Goal: Task Accomplishment & Management: Use online tool/utility

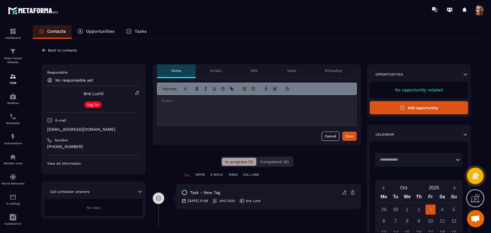
click at [291, 165] on button "Completed (6)" at bounding box center [274, 162] width 35 height 8
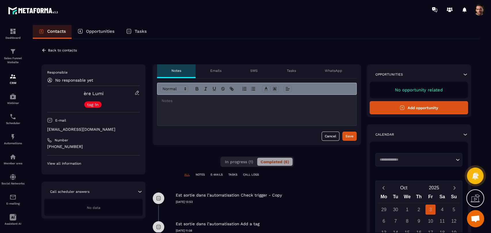
scroll to position [32, 0]
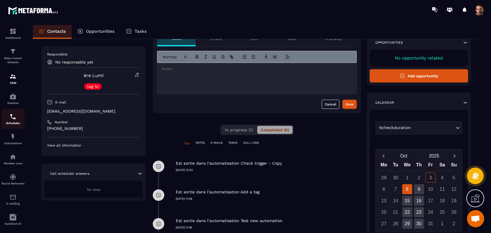
click at [7, 126] on link "Scheduler" at bounding box center [12, 119] width 23 height 20
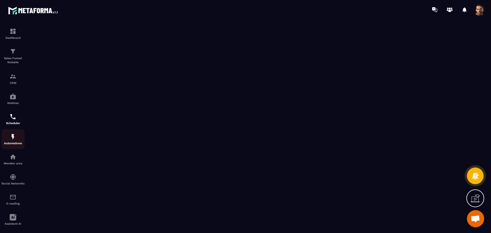
click at [14, 149] on link "Automations" at bounding box center [12, 139] width 23 height 20
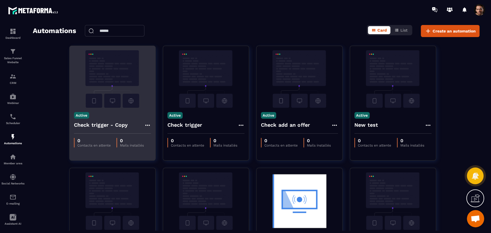
click at [147, 124] on icon at bounding box center [147, 125] width 7 height 7
click at [161, 139] on link "Edit" at bounding box center [161, 138] width 30 height 13
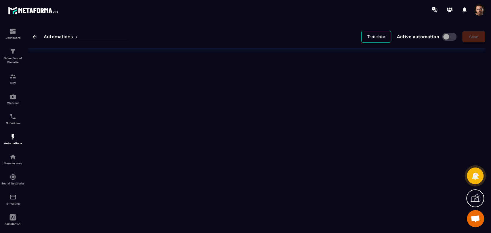
type input "**********"
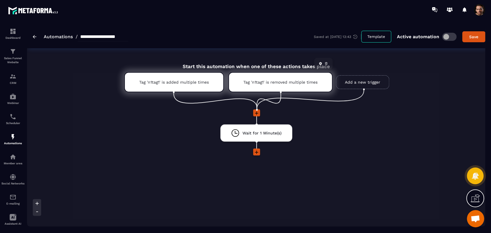
click at [326, 61] on link at bounding box center [326, 64] width 6 height 6
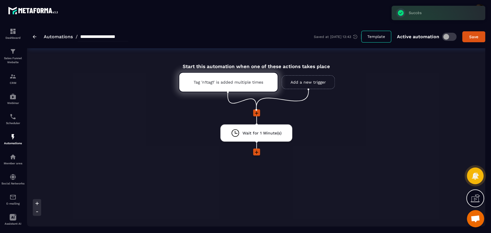
click at [304, 79] on link "Add a new trigger" at bounding box center [308, 82] width 53 height 14
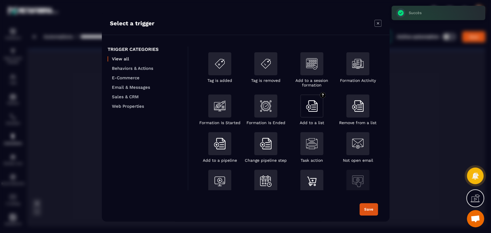
click at [322, 110] on div "Modal window" at bounding box center [311, 106] width 23 height 23
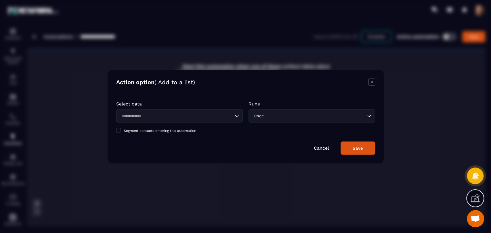
click at [170, 115] on input "Search for option" at bounding box center [176, 116] width 113 height 6
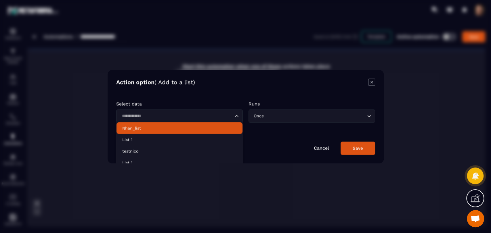
click at [167, 126] on p "Nhan_list" at bounding box center [179, 128] width 115 height 6
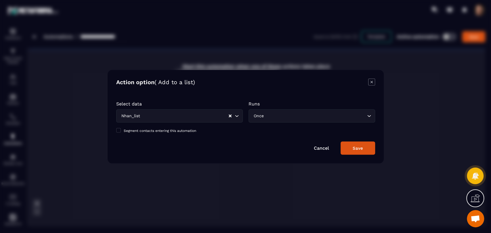
click at [293, 113] on input "Search for option" at bounding box center [315, 116] width 101 height 6
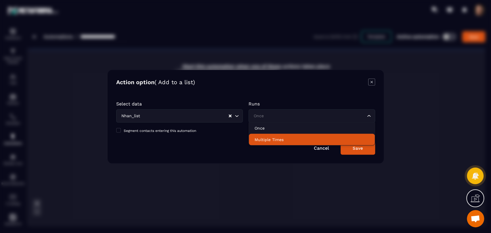
click at [292, 138] on p "Multiple Times" at bounding box center [312, 140] width 115 height 6
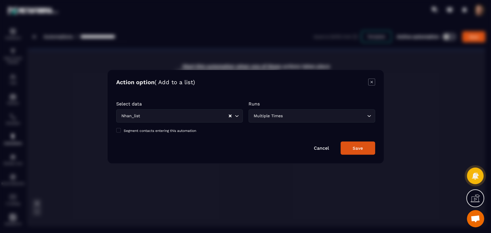
click at [358, 154] on button "Save" at bounding box center [358, 148] width 35 height 13
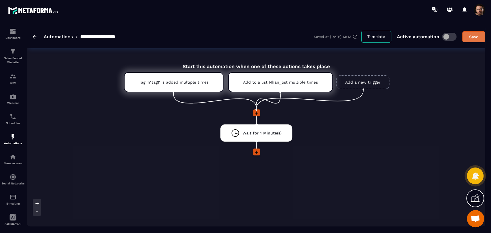
click at [467, 39] on div "Save" at bounding box center [474, 37] width 16 height 6
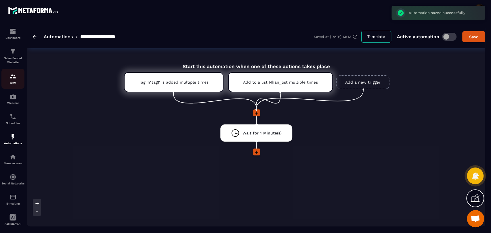
click at [12, 83] on p "CRM" at bounding box center [12, 82] width 23 height 3
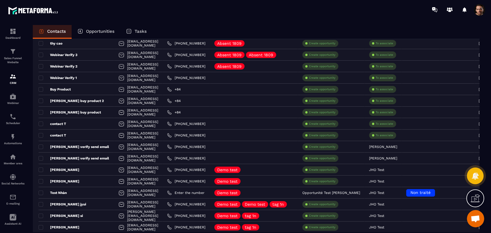
scroll to position [256, 0]
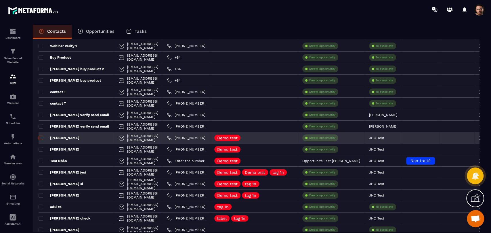
click at [40, 138] on span at bounding box center [41, 138] width 5 height 5
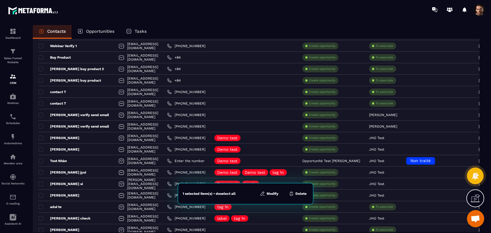
click at [271, 192] on button "Modify" at bounding box center [269, 194] width 22 height 6
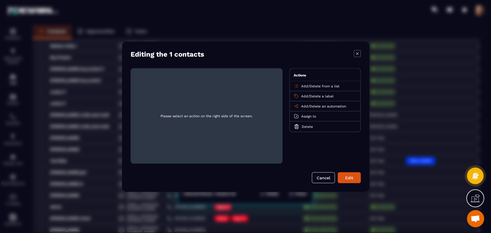
click at [302, 106] on span "Add" at bounding box center [304, 106] width 7 height 4
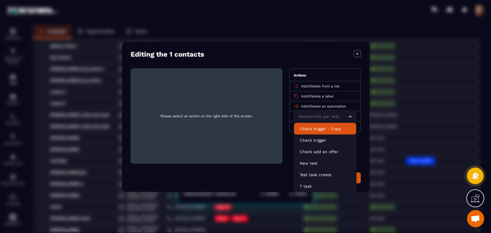
click at [318, 129] on p "Check trigger - Copy" at bounding box center [325, 129] width 51 height 6
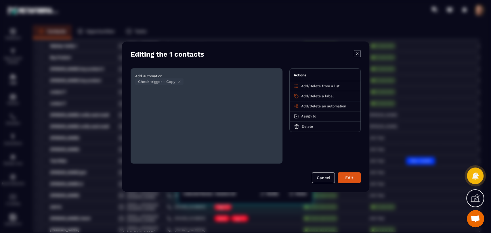
click at [352, 183] on button "Edit" at bounding box center [349, 177] width 23 height 11
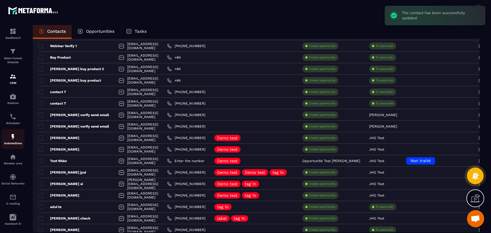
click at [12, 143] on p "Automations" at bounding box center [12, 143] width 23 height 3
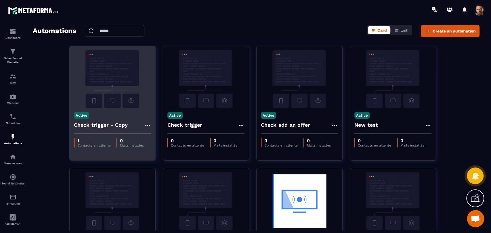
click at [150, 125] on icon at bounding box center [147, 125] width 5 height 1
click at [160, 139] on link "Edit" at bounding box center [161, 138] width 30 height 13
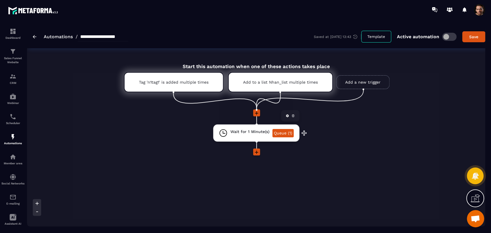
click at [283, 132] on link "Queue (1)" at bounding box center [283, 133] width 21 height 8
